Goal: Task Accomplishment & Management: Complete application form

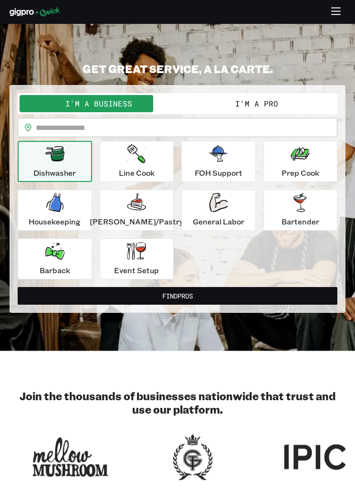
click at [219, 108] on button "I'm a Pro" at bounding box center [257, 103] width 158 height 17
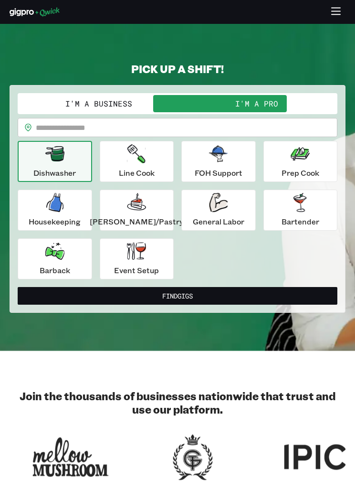
click at [93, 129] on input "text" at bounding box center [187, 127] width 302 height 19
click at [92, 129] on input "text" at bounding box center [187, 127] width 302 height 19
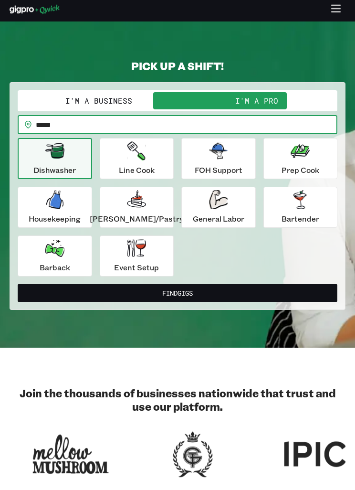
type input "*****"
click at [131, 265] on p "Event Setup" at bounding box center [136, 270] width 45 height 11
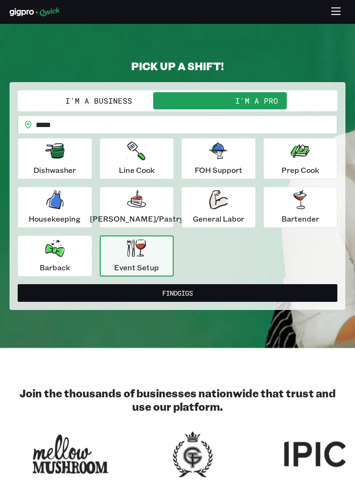
click at [260, 293] on button "Find Gigs" at bounding box center [178, 293] width 320 height 18
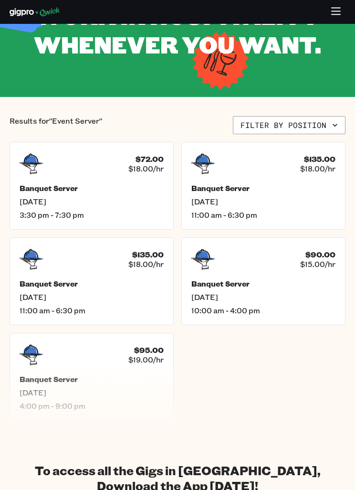
scroll to position [79, 0]
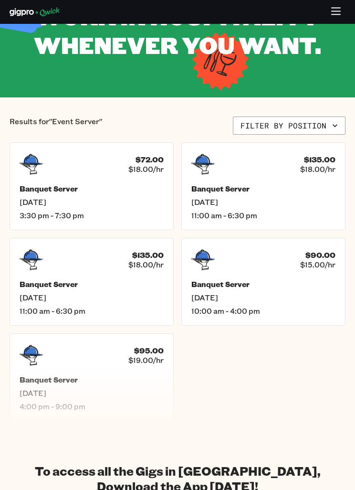
click at [138, 212] on div "Banquet Server [DATE] 3:30 pm - 7:30 pm" at bounding box center [92, 202] width 144 height 36
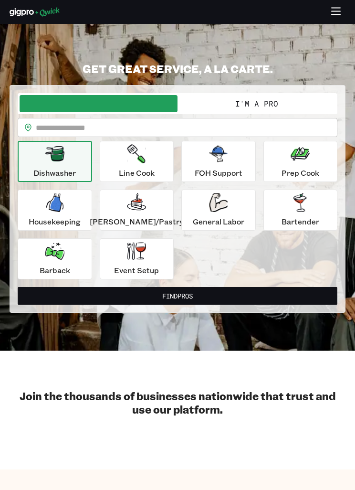
scroll to position [3, 0]
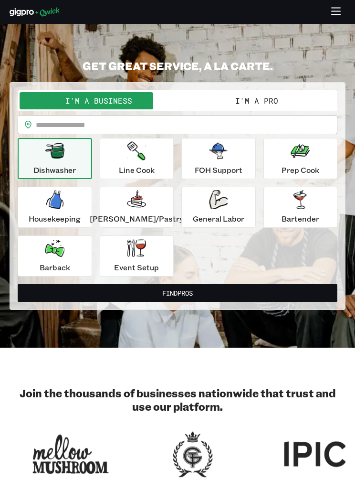
click at [77, 224] on button "Housekeeping" at bounding box center [55, 207] width 75 height 41
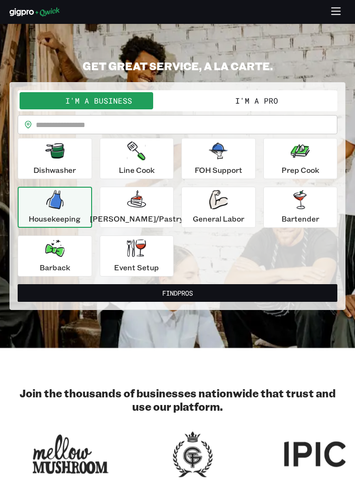
click at [208, 297] on button "Find Pros" at bounding box center [178, 293] width 320 height 18
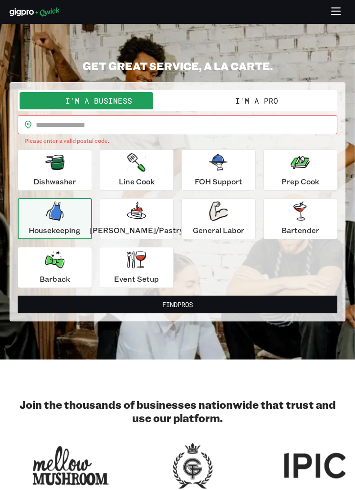
click at [277, 128] on input "text" at bounding box center [187, 124] width 302 height 19
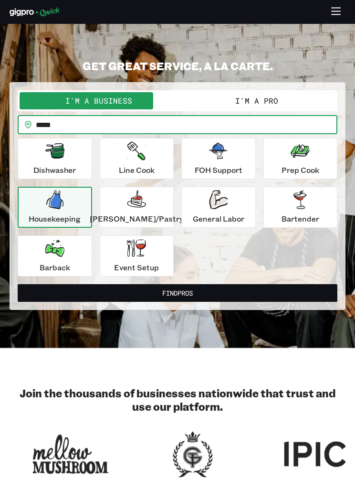
type input "*****"
click at [189, 296] on button "Find Pros" at bounding box center [178, 293] width 320 height 18
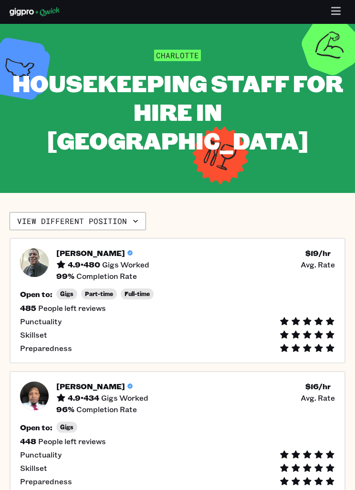
scroll to position [12, 0]
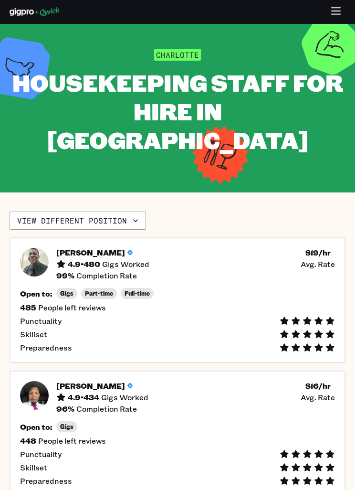
scroll to position [3, 0]
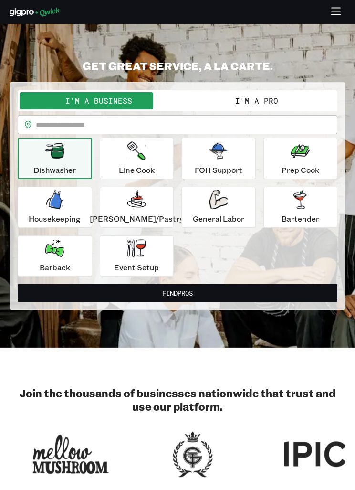
click at [262, 102] on button "I'm a Pro" at bounding box center [257, 100] width 158 height 17
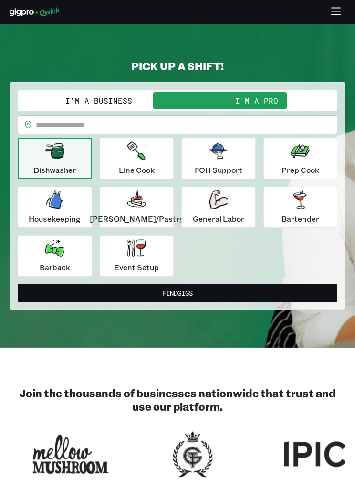
click at [76, 168] on p "Dishwasher" at bounding box center [54, 169] width 43 height 11
click at [81, 219] on p "Housekeeping" at bounding box center [55, 218] width 52 height 11
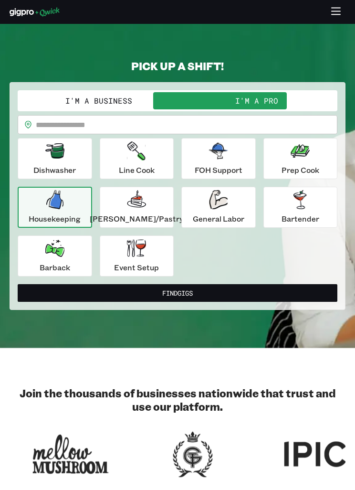
click at [247, 126] on input "text" at bounding box center [187, 124] width 302 height 19
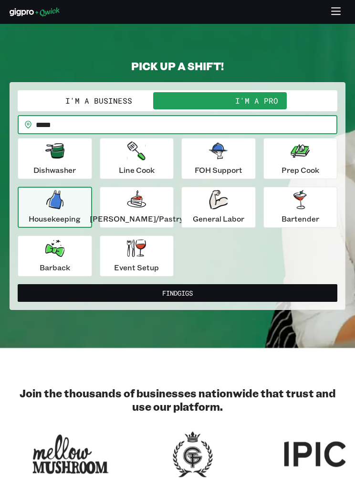
type input "*****"
click at [203, 297] on button "Find Gigs" at bounding box center [178, 293] width 320 height 18
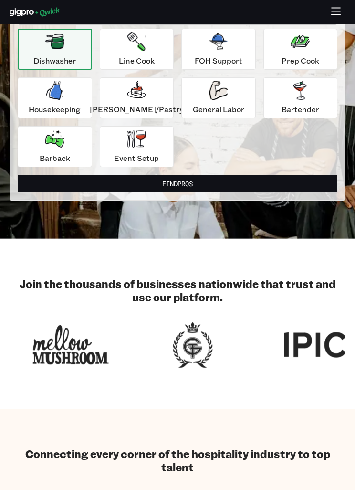
scroll to position [3, 0]
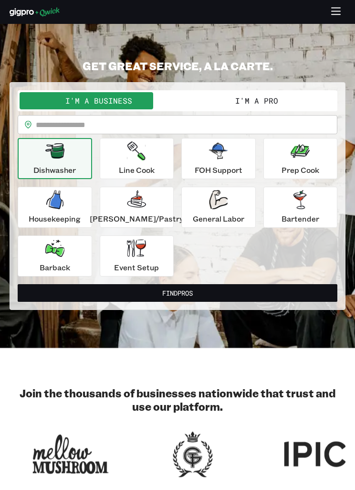
click at [151, 259] on div "Event Setup" at bounding box center [136, 256] width 45 height 34
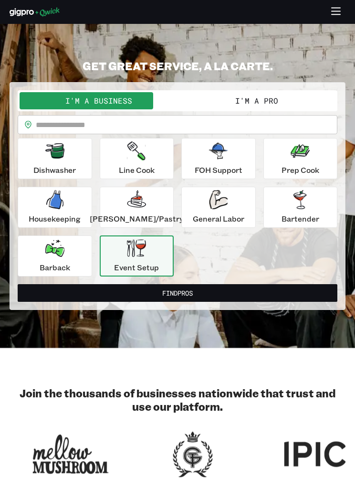
click at [240, 129] on input "text" at bounding box center [187, 124] width 302 height 19
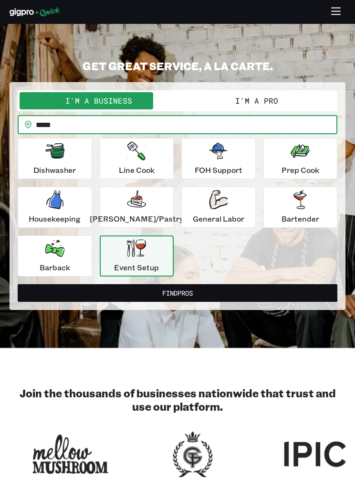
type input "*****"
click at [249, 296] on button "Find Pros" at bounding box center [178, 293] width 320 height 18
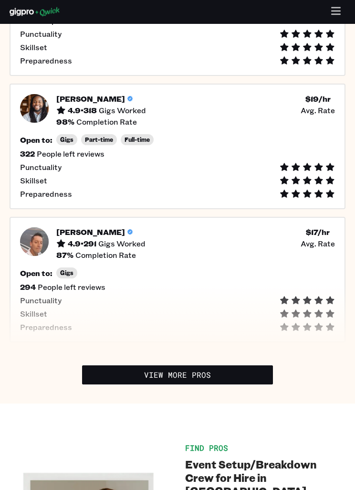
scroll to position [728, 0]
click at [235, 375] on link "View More Pros" at bounding box center [177, 374] width 191 height 19
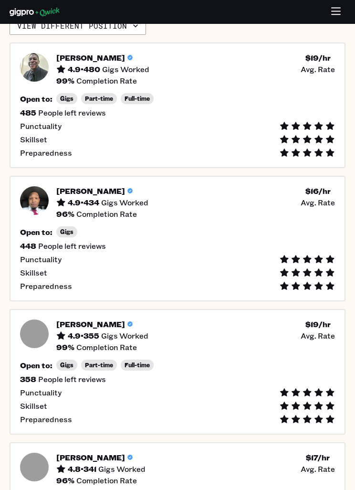
scroll to position [0, 0]
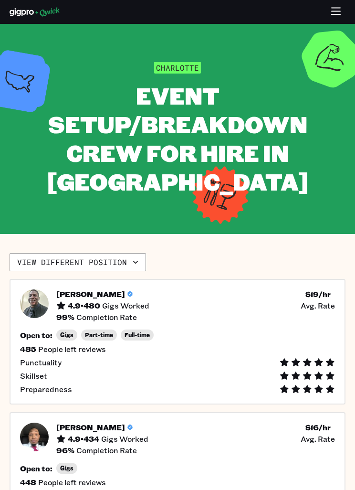
scroll to position [3, 0]
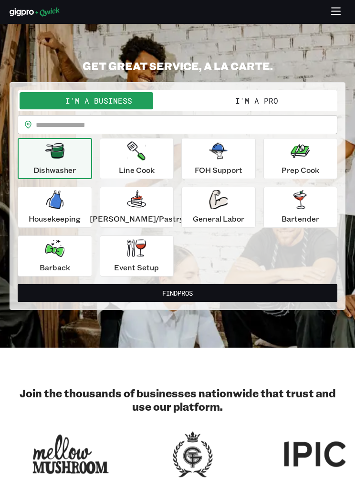
click at [275, 103] on button "I'm a Pro" at bounding box center [257, 100] width 158 height 17
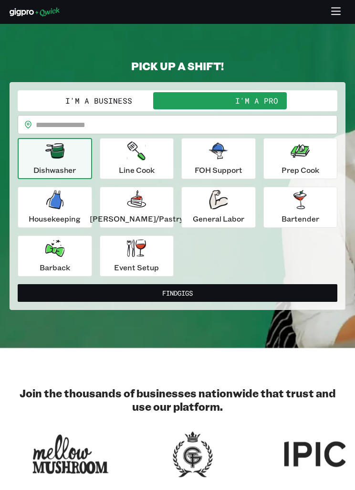
click at [242, 125] on input "text" at bounding box center [187, 124] width 302 height 19
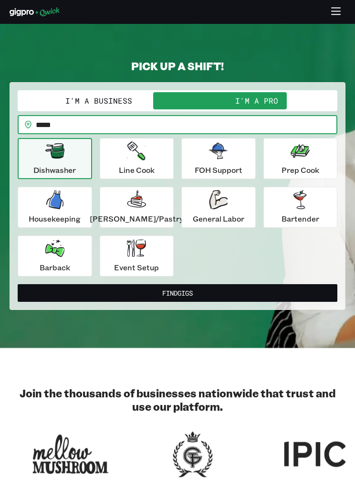
type input "*****"
click at [146, 257] on div "Event Setup" at bounding box center [136, 256] width 45 height 34
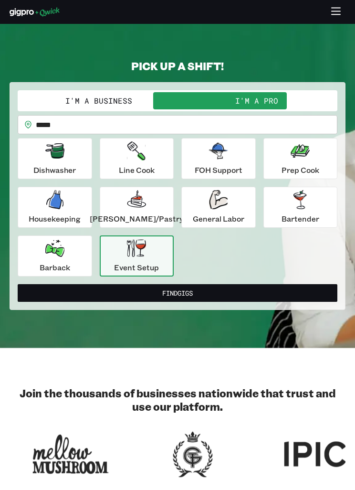
click at [145, 294] on button "Find Gigs" at bounding box center [178, 293] width 320 height 18
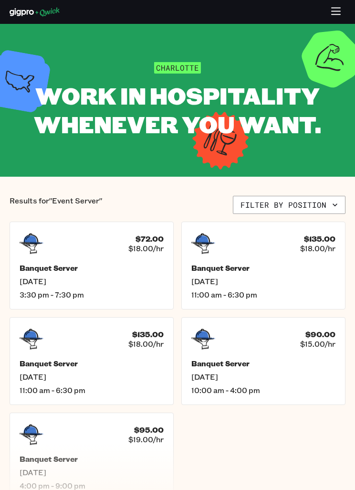
click at [283, 213] on button "Filter by position" at bounding box center [289, 205] width 113 height 18
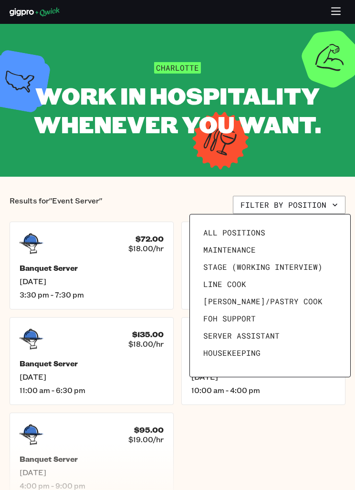
click at [297, 201] on div at bounding box center [177, 245] width 355 height 490
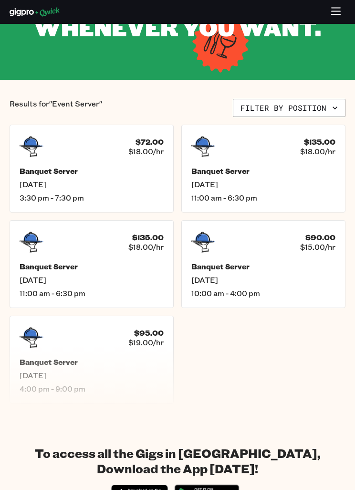
scroll to position [98, 0]
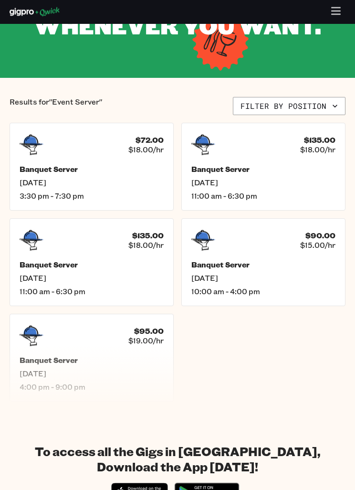
click at [149, 277] on span "[DATE]" at bounding box center [92, 279] width 144 height 10
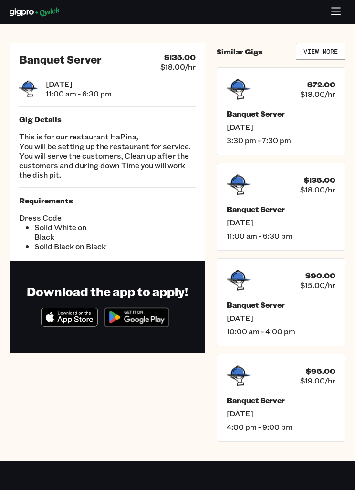
scroll to position [99, 0]
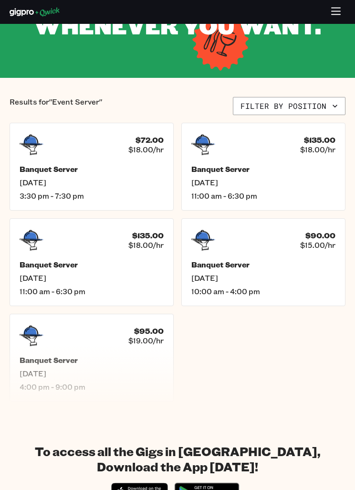
click at [107, 368] on div "Banquet Server [DATE] 4:00 pm - 9:00 pm" at bounding box center [92, 373] width 144 height 36
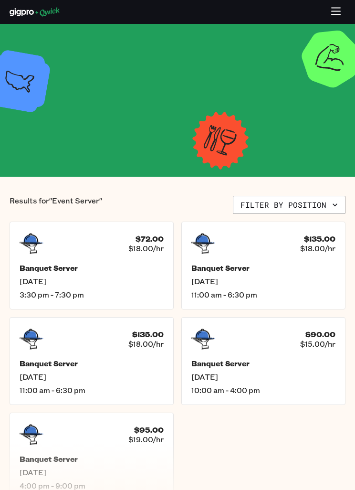
scroll to position [99, 0]
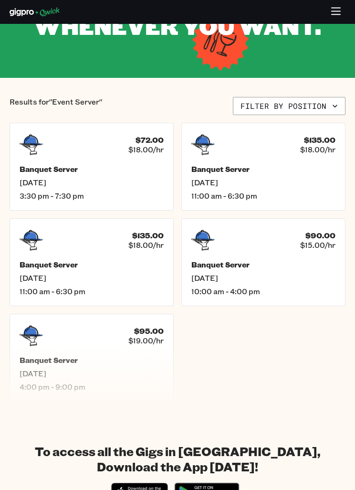
click at [298, 186] on span "[DATE]" at bounding box center [264, 183] width 144 height 10
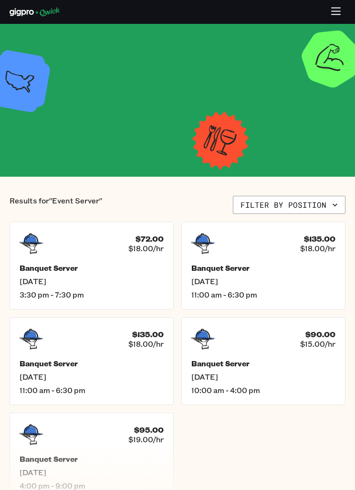
scroll to position [99, 0]
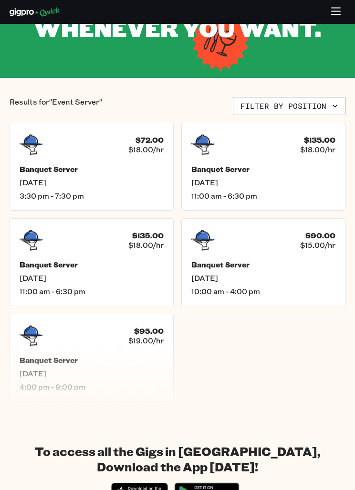
click at [291, 279] on span "[DATE]" at bounding box center [264, 278] width 144 height 10
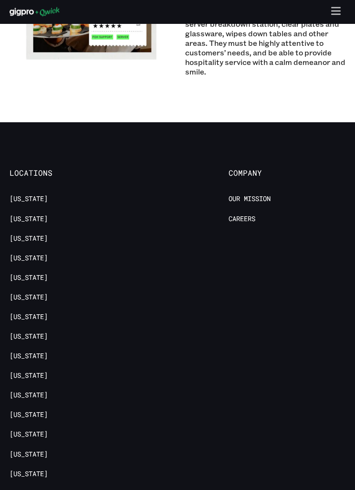
scroll to position [790, 0]
click at [48, 489] on link "[US_STATE]" at bounding box center [29, 493] width 38 height 9
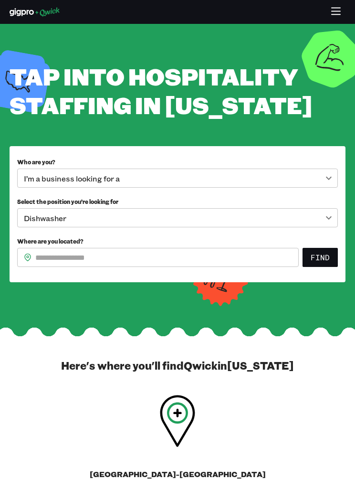
click at [303, 207] on body "**********" at bounding box center [177, 245] width 355 height 490
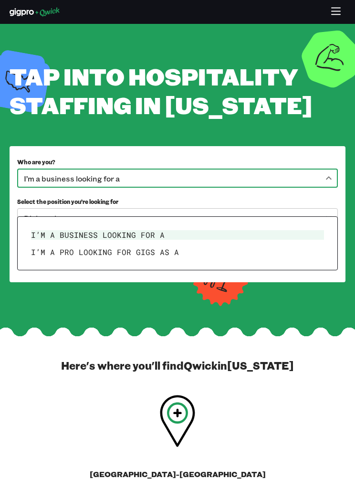
click at [258, 251] on li "I’m a pro looking for Gigs as a" at bounding box center [177, 252] width 301 height 17
type input "***"
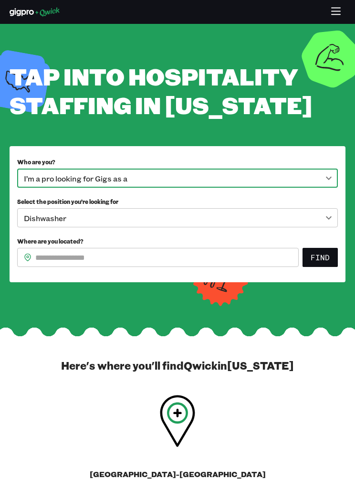
click at [269, 246] on body "**********" at bounding box center [177, 245] width 355 height 490
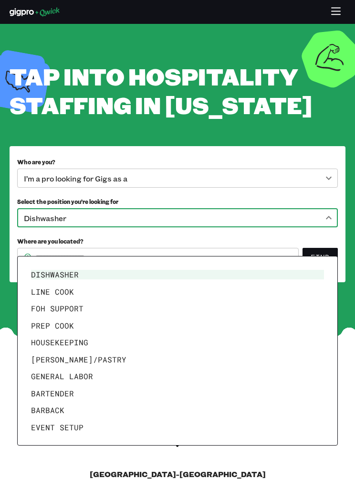
click at [268, 244] on div at bounding box center [177, 245] width 355 height 490
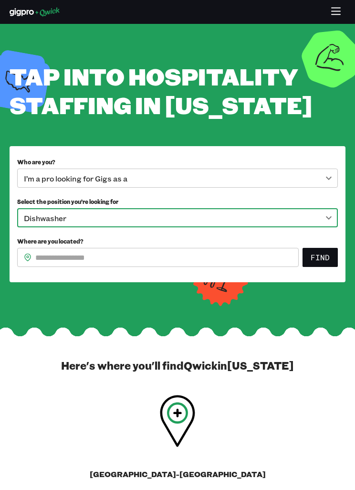
click at [278, 267] on input "Where are you located?" at bounding box center [167, 257] width 264 height 19
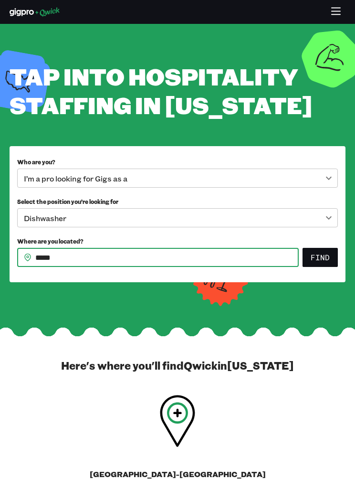
type input "*****"
click at [326, 267] on button "Find" at bounding box center [320, 257] width 35 height 19
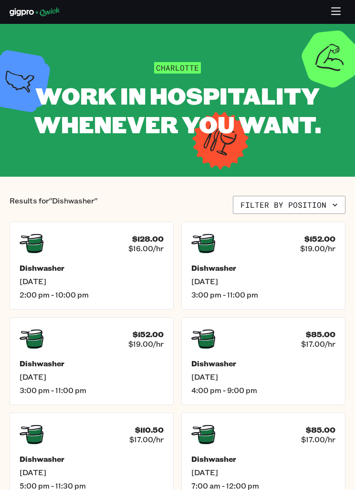
click at [133, 282] on span "[DATE]" at bounding box center [92, 282] width 144 height 10
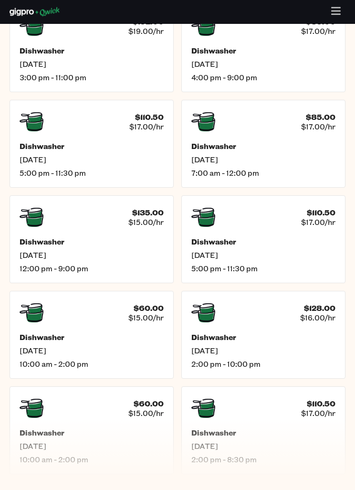
scroll to position [311, 0]
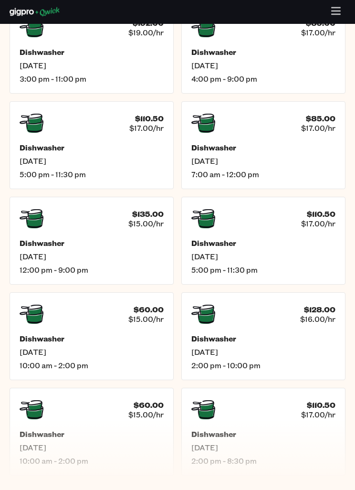
click at [107, 358] on div "Dishwasher [DATE] 10:00 am - 2:00 pm" at bounding box center [92, 352] width 144 height 36
